Goal: Use online tool/utility: Utilize a website feature to perform a specific function

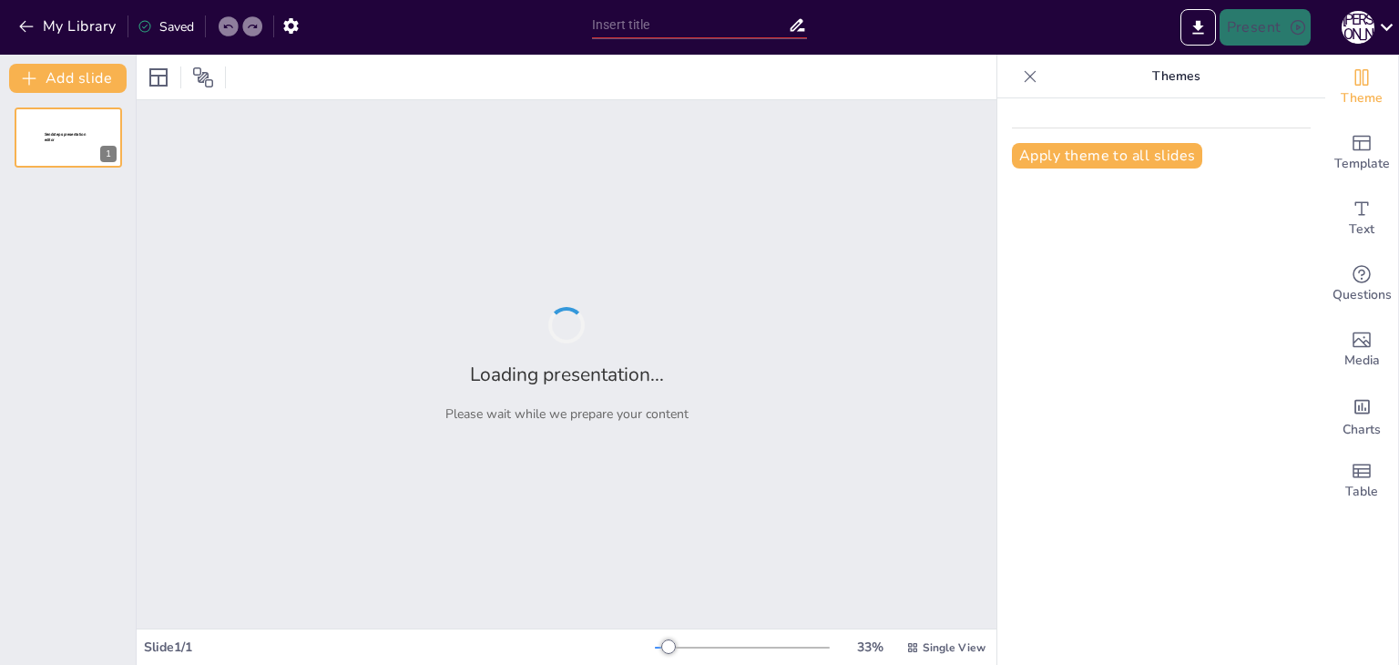
type input "Етичні аспекти управлінських рішень: [PERSON_NAME]–Рейвен"
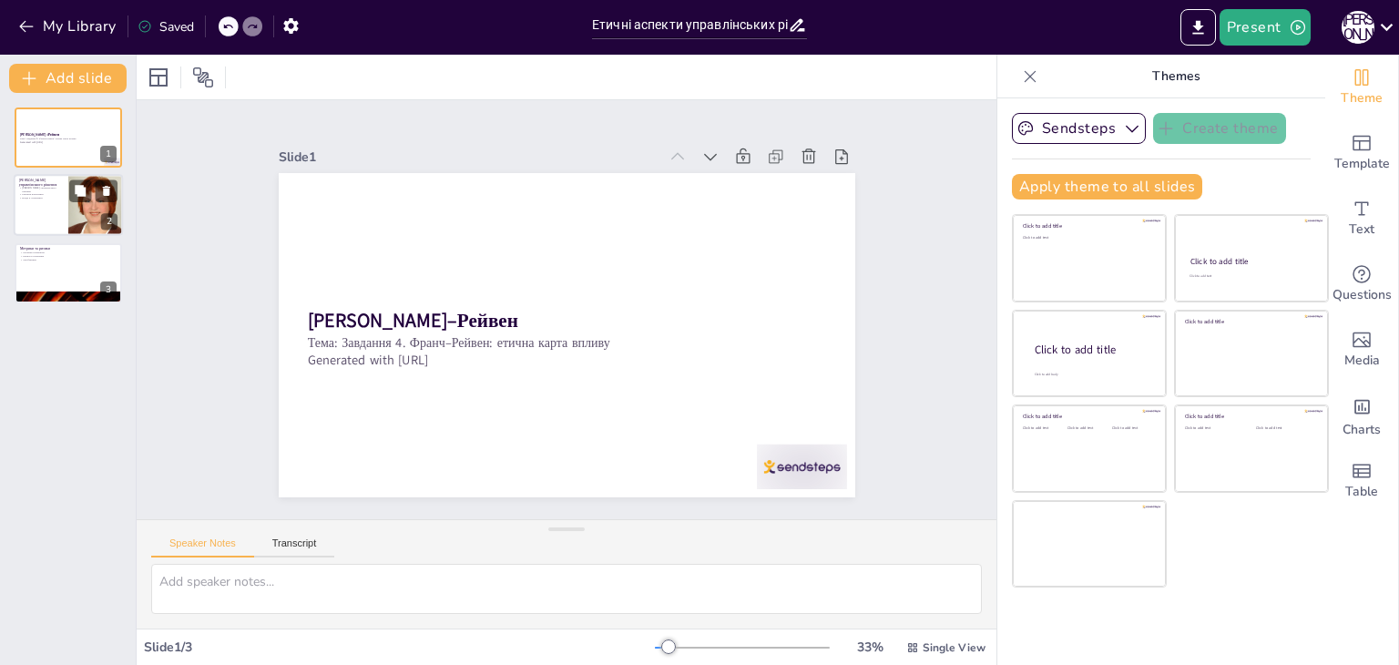
click at [69, 207] on div at bounding box center [96, 206] width 62 height 62
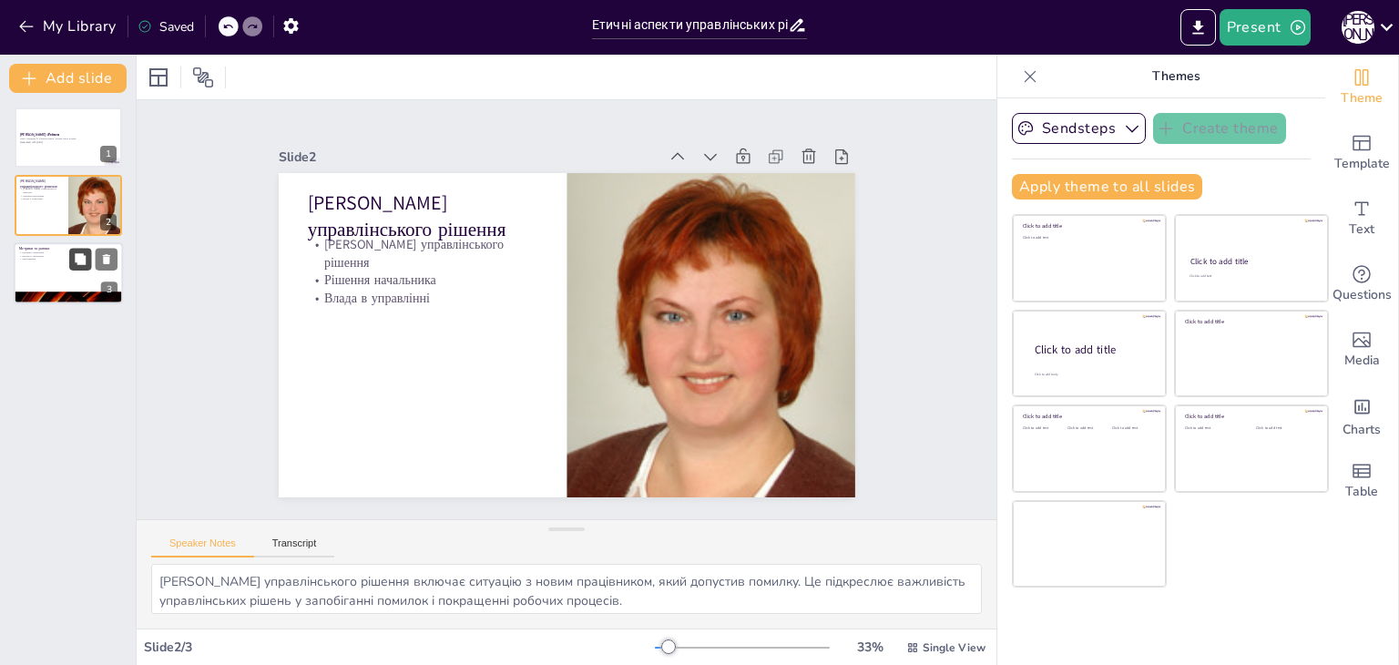
click at [81, 252] on icon at bounding box center [80, 258] width 13 height 13
type textarea "Метрики управління є важливими для оцінки ефективності рішень і їхнього впливу …"
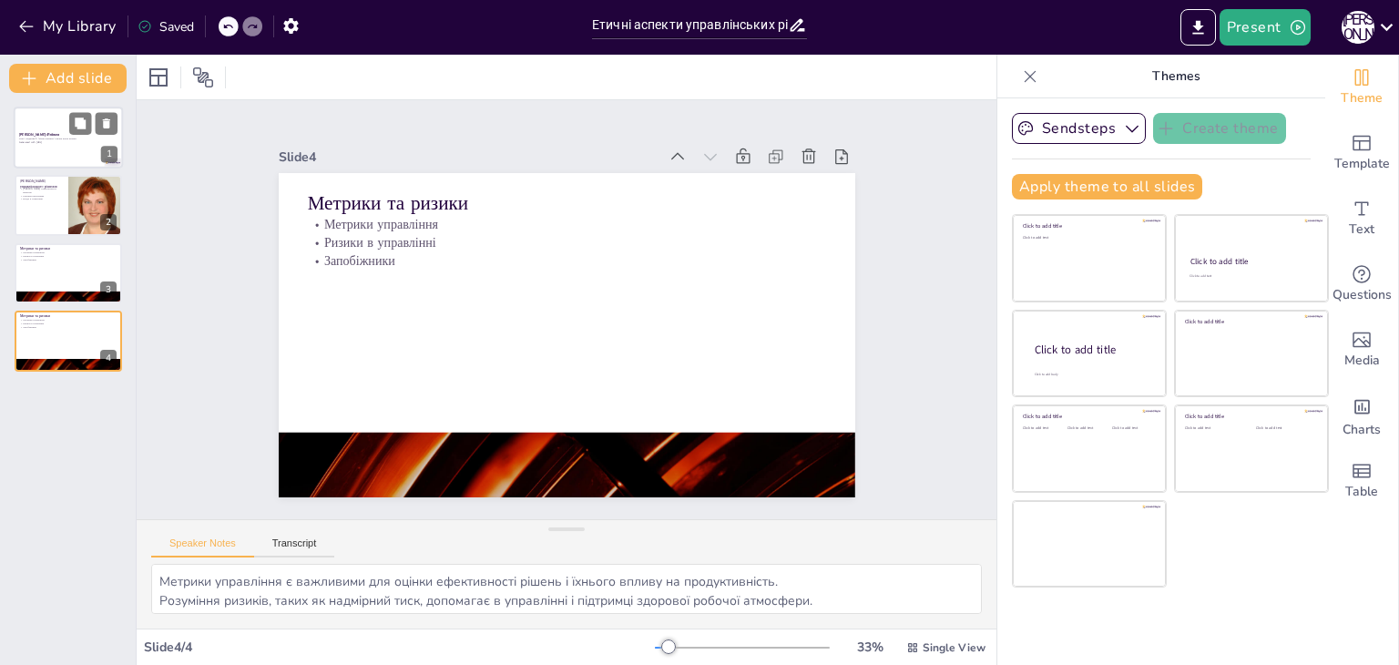
click at [71, 159] on div at bounding box center [68, 138] width 109 height 62
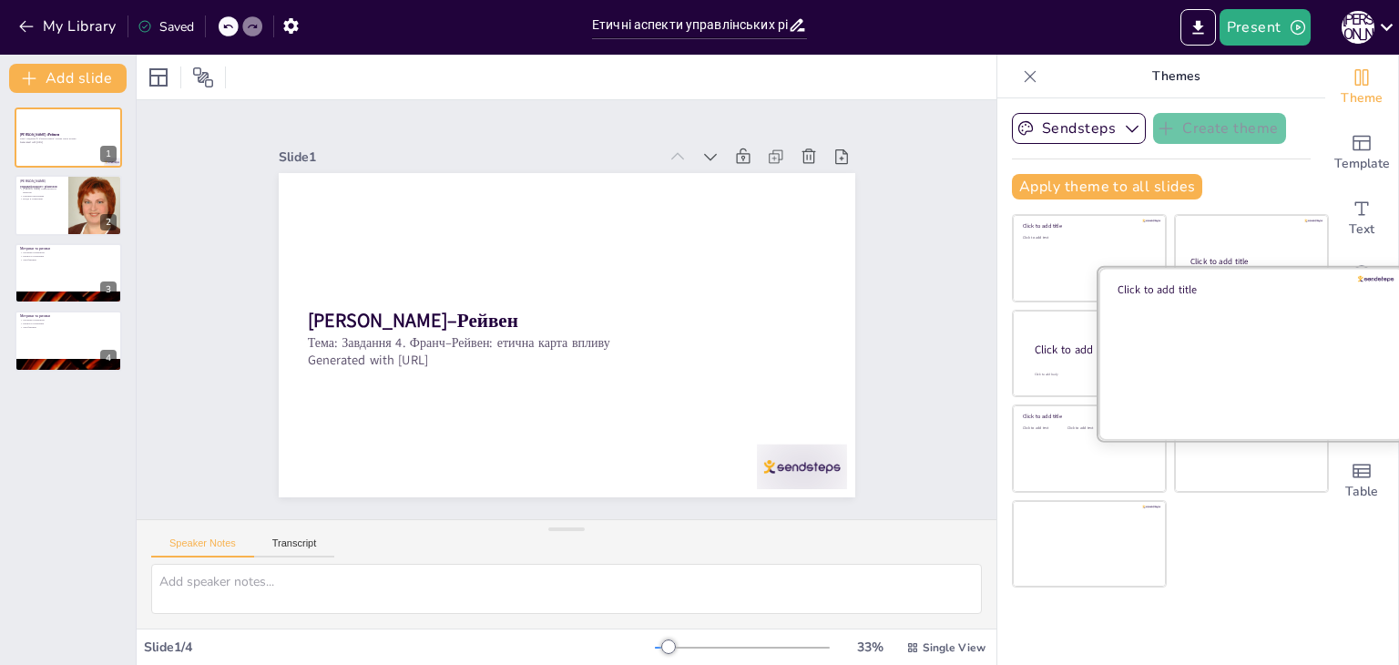
click at [1107, 358] on div at bounding box center [1252, 353] width 306 height 172
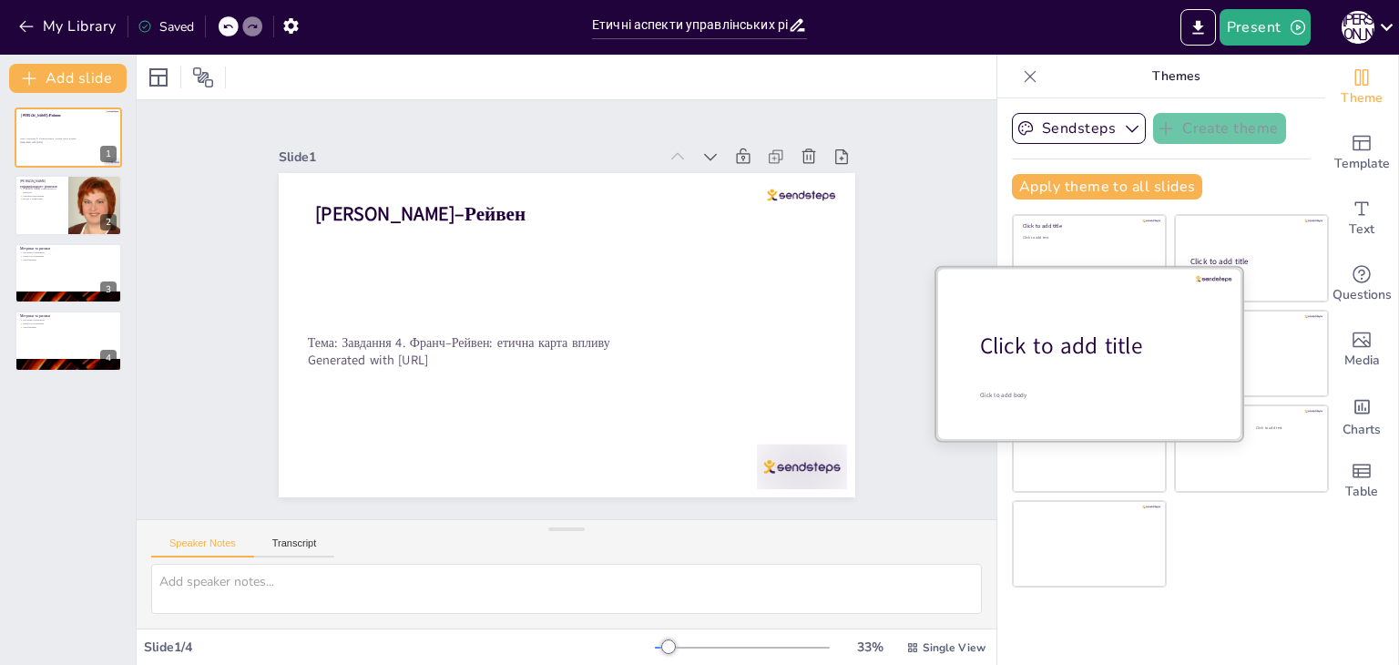
click at [1038, 354] on div "Click to add title" at bounding box center [1096, 346] width 232 height 31
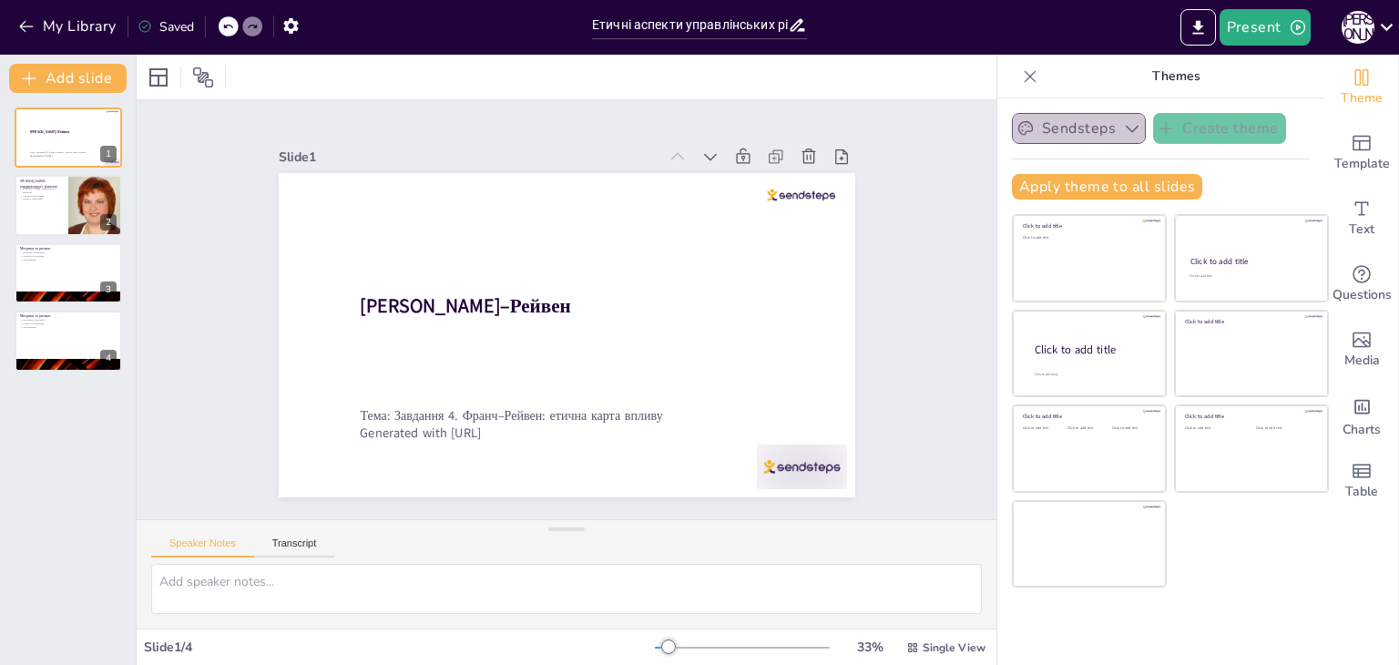
click at [1102, 123] on button "Sendsteps" at bounding box center [1079, 128] width 134 height 31
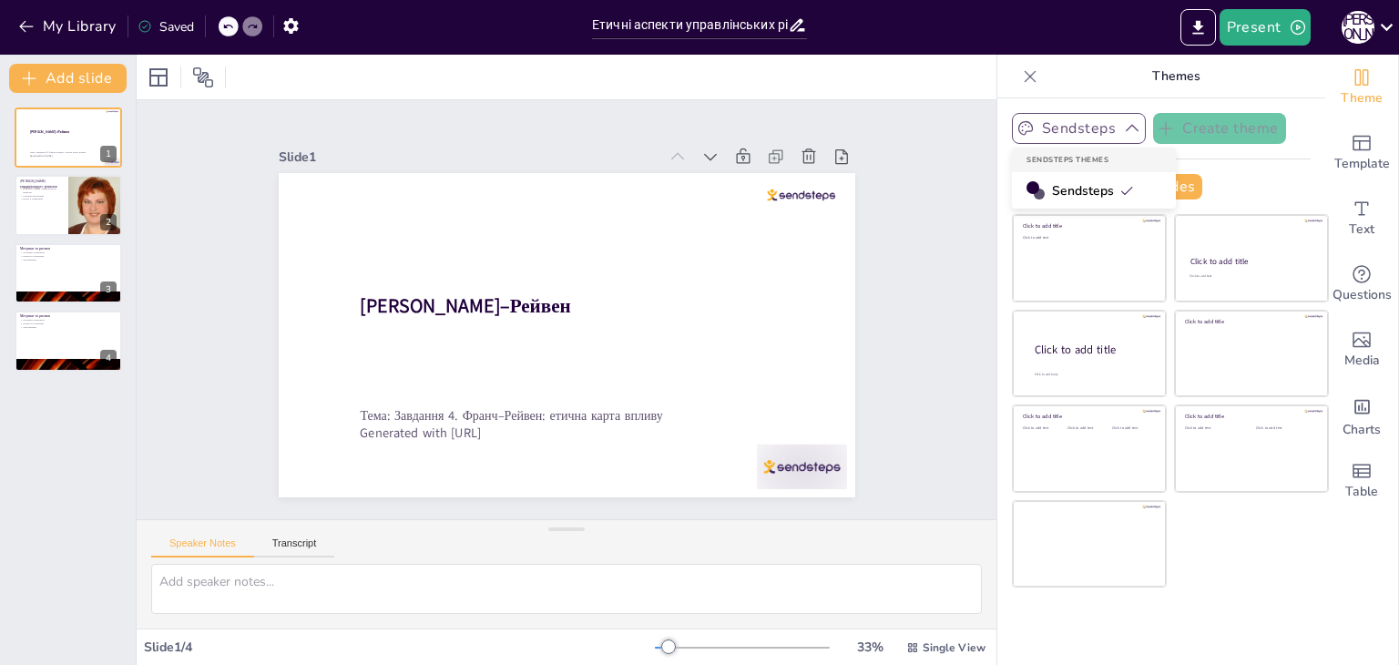
click at [1102, 123] on button "Sendsteps" at bounding box center [1079, 128] width 134 height 31
click at [674, 644] on div at bounding box center [742, 647] width 175 height 15
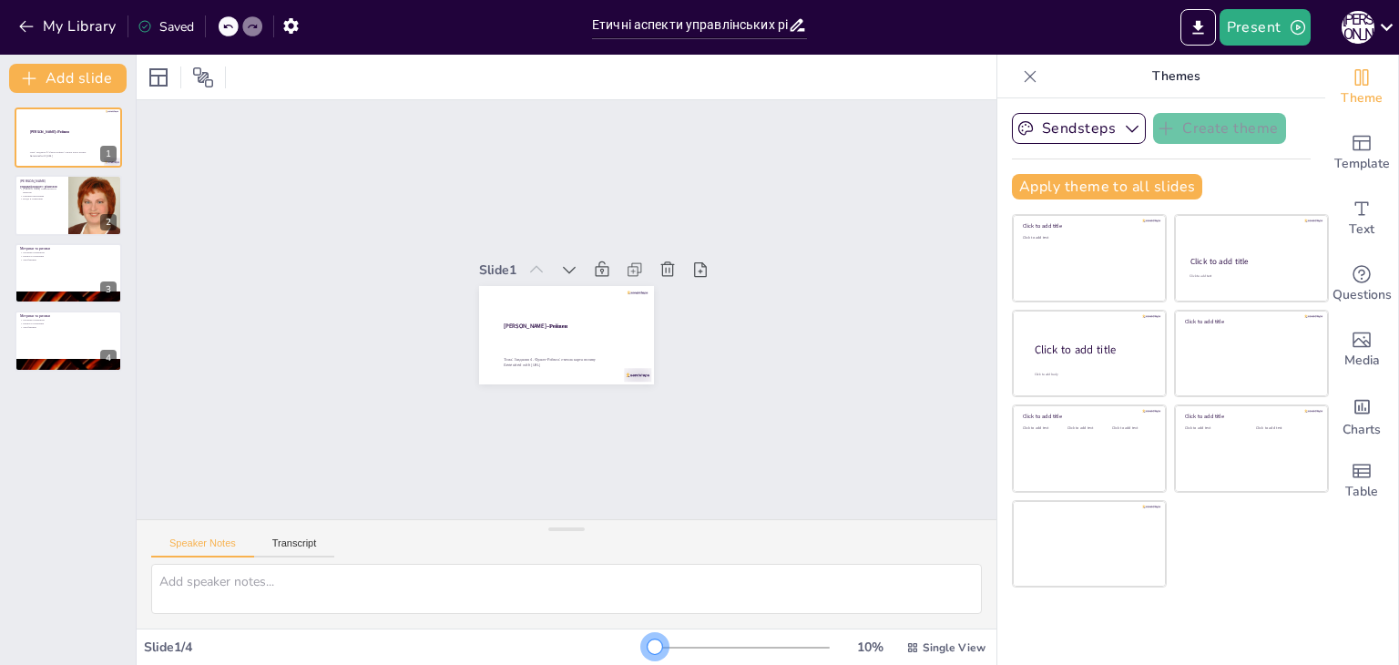
drag, startPoint x: 673, startPoint y: 648, endPoint x: 640, endPoint y: 653, distance: 34.1
click at [648, 653] on div at bounding box center [655, 647] width 15 height 15
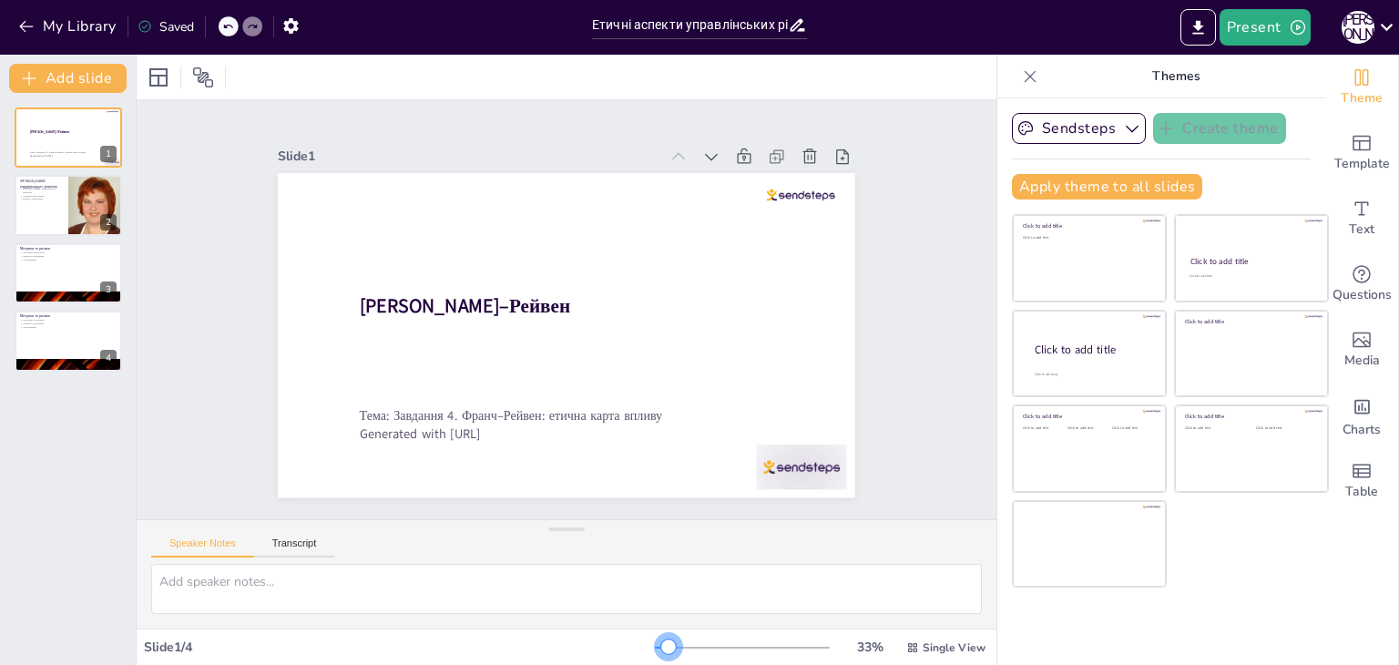
click at [661, 645] on div at bounding box center [668, 647] width 15 height 15
click at [57, 217] on div at bounding box center [68, 206] width 109 height 62
type textarea "[PERSON_NAME] управлінського рішення включає ситуацію з новим працівником, який…"
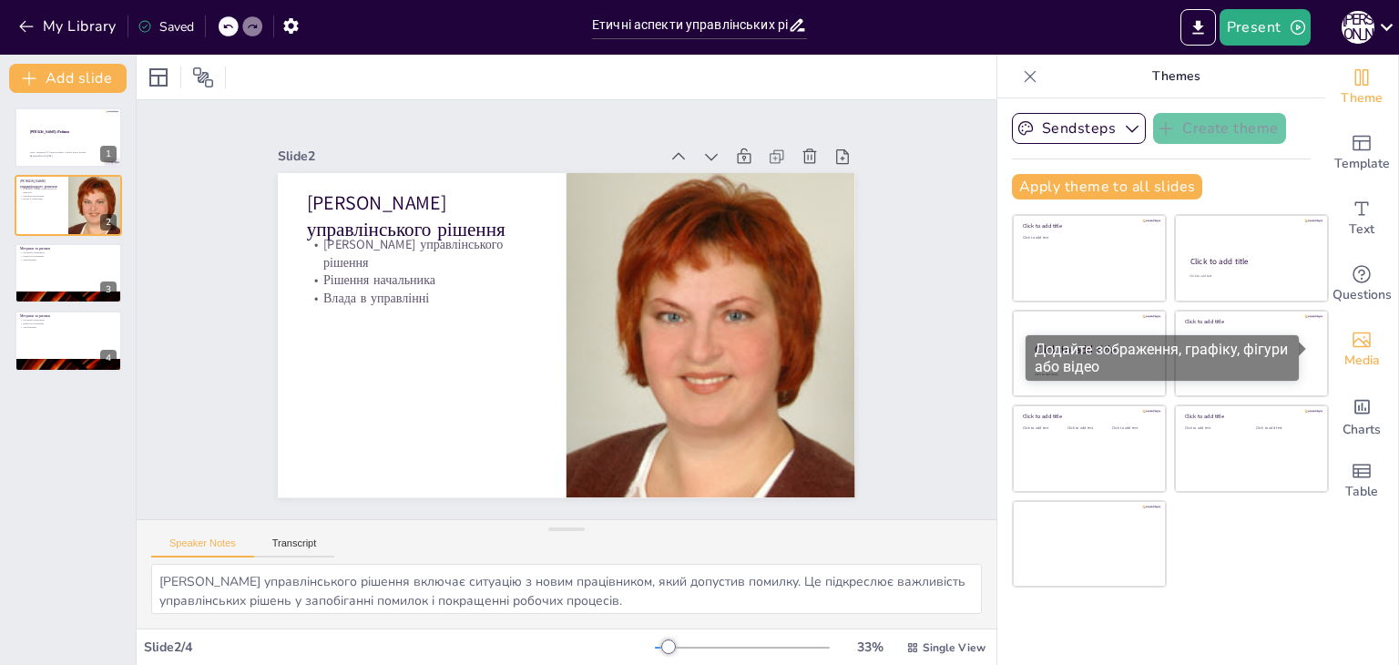
click at [1347, 360] on span "Media" at bounding box center [1363, 361] width 36 height 20
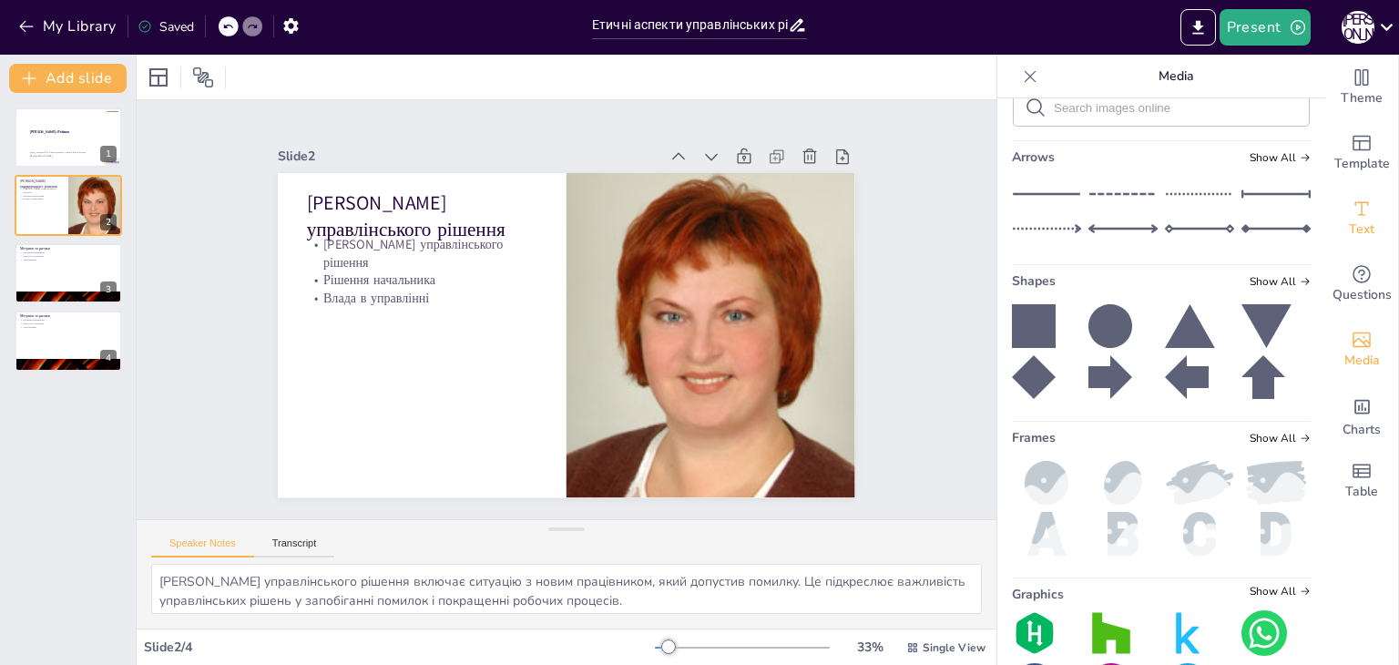
scroll to position [286, 0]
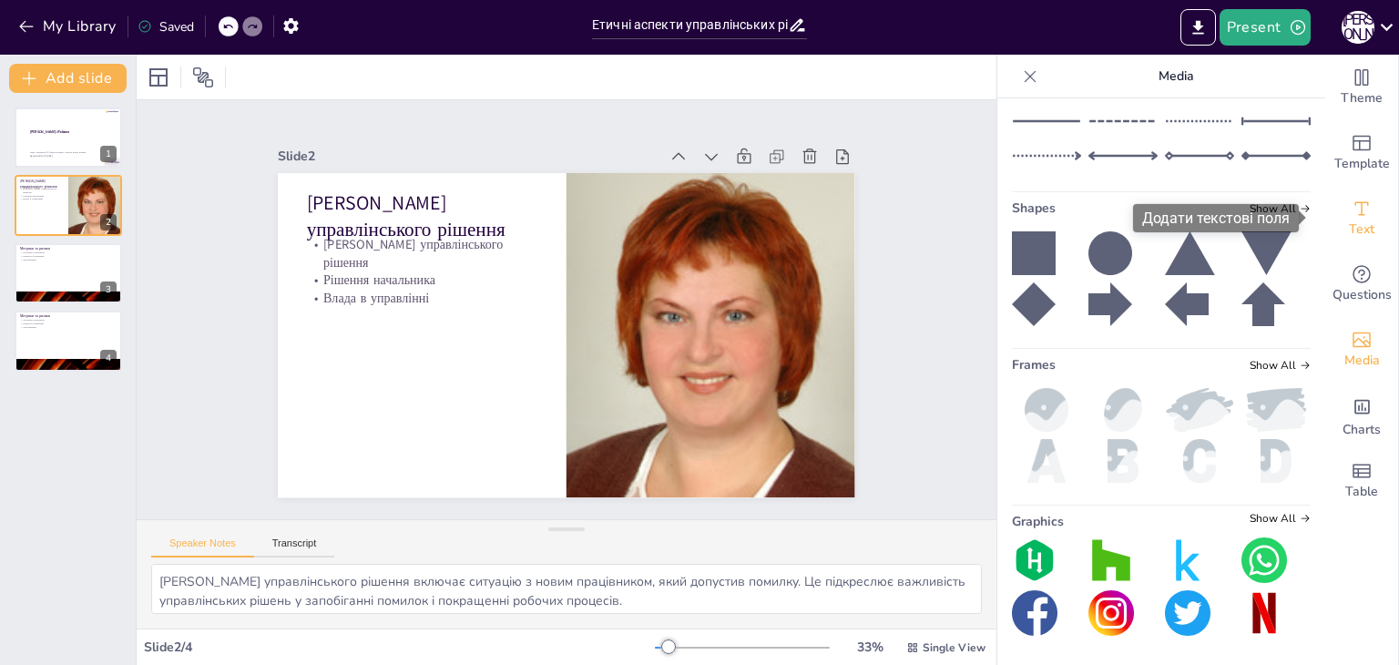
click at [1356, 216] on icon "Add text boxes" at bounding box center [1362, 209] width 22 height 22
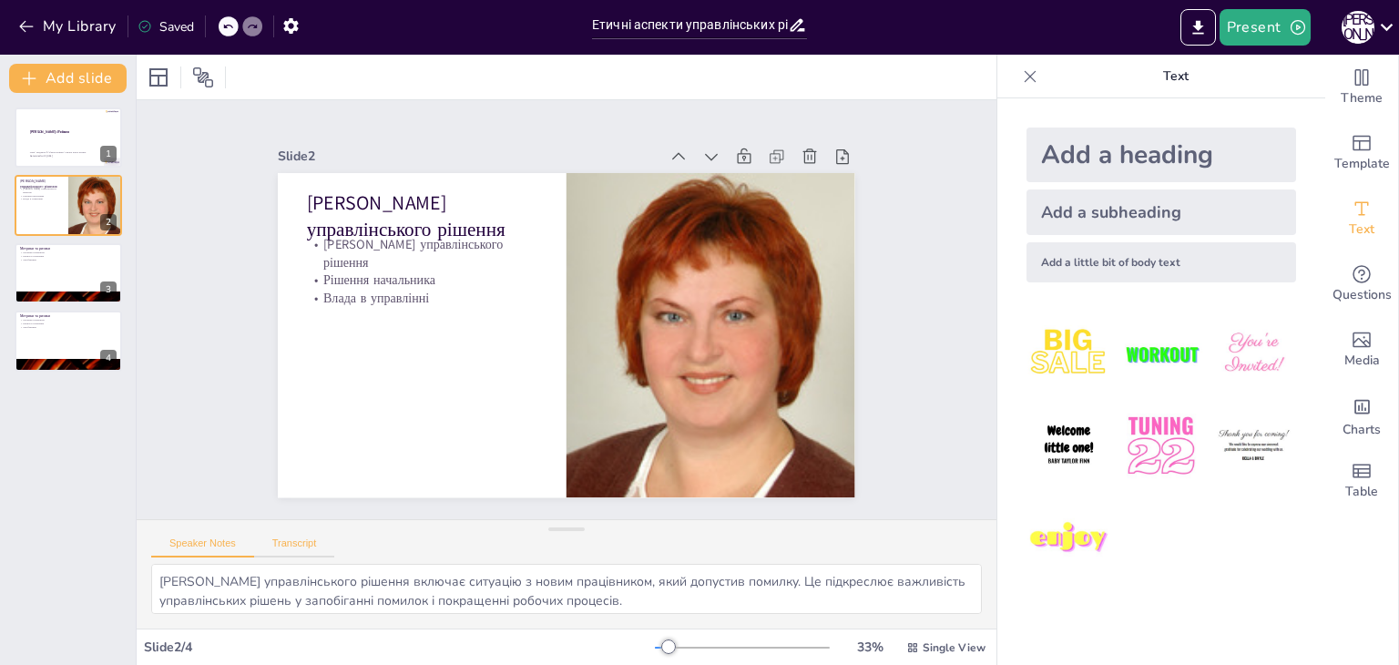
click at [296, 547] on button "Transcript" at bounding box center [294, 548] width 81 height 20
click at [230, 544] on button "Speaker Notes" at bounding box center [202, 548] width 103 height 20
click at [1021, 72] on icon at bounding box center [1030, 76] width 18 height 18
